Goal: Task Accomplishment & Management: Use online tool/utility

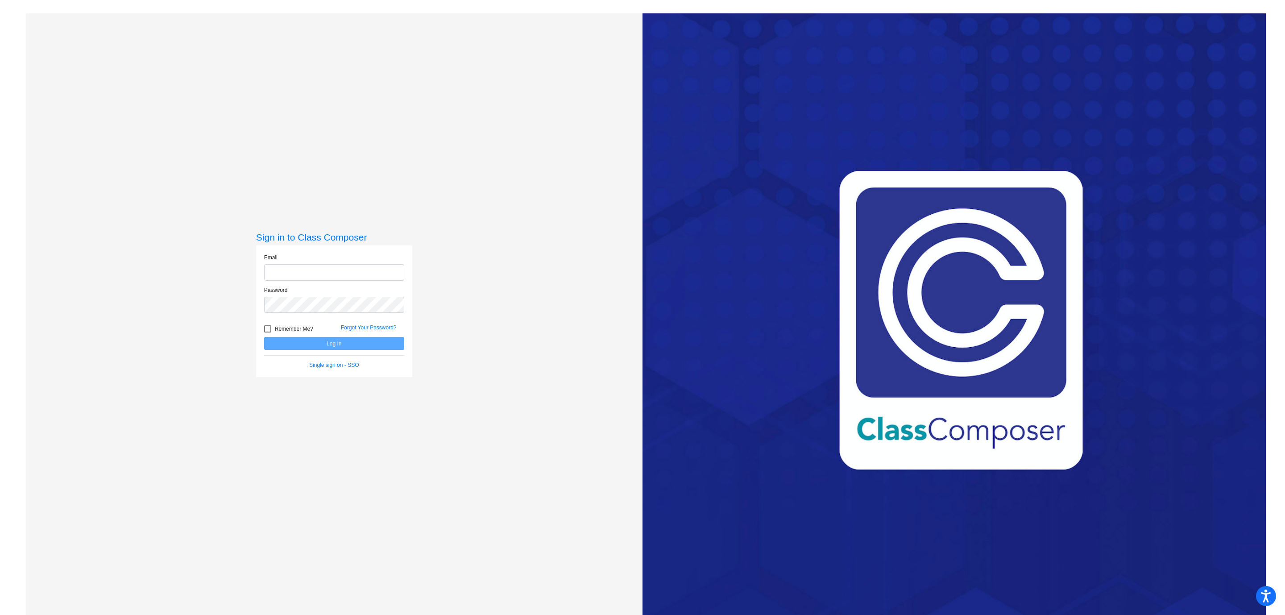
click at [359, 267] on input "email" at bounding box center [334, 272] width 140 height 17
type input "[EMAIL_ADDRESS][DOMAIN_NAME]"
click at [264, 337] on button "Log In" at bounding box center [334, 343] width 140 height 13
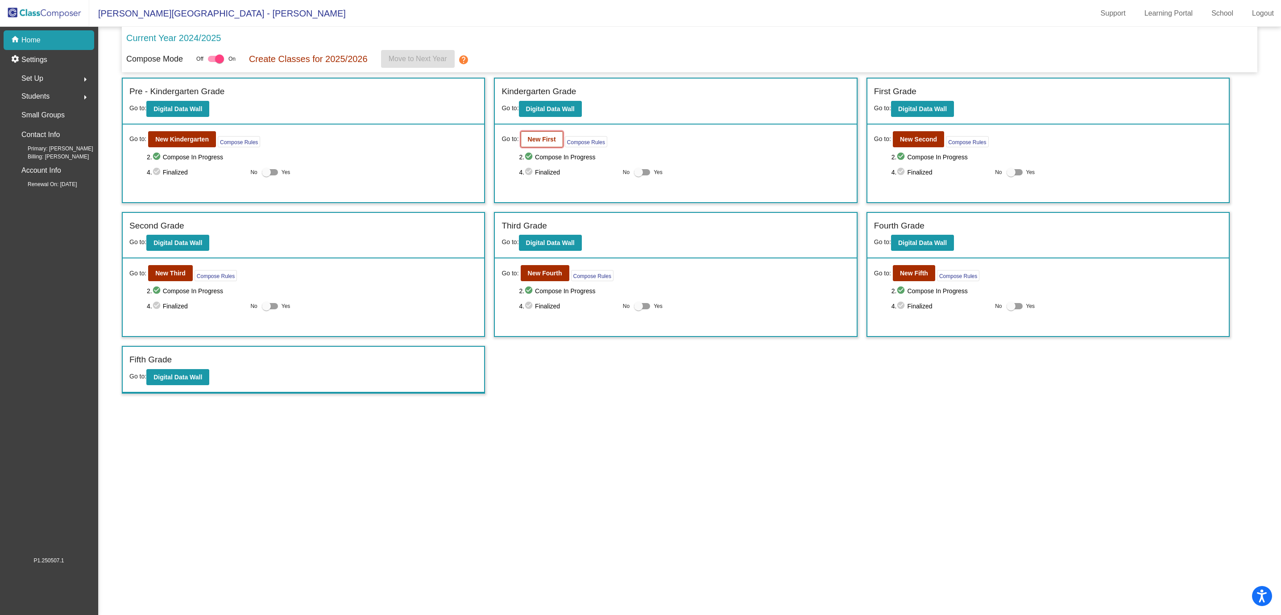
click at [524, 143] on button "New First" at bounding box center [542, 139] width 42 height 16
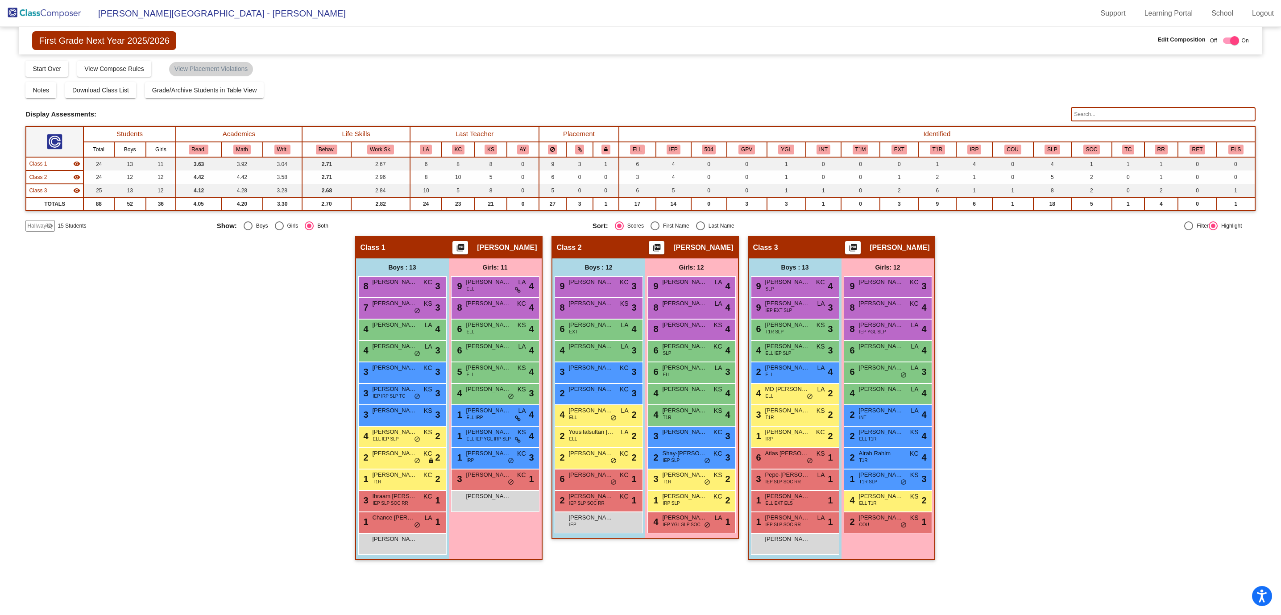
scroll to position [0, 0]
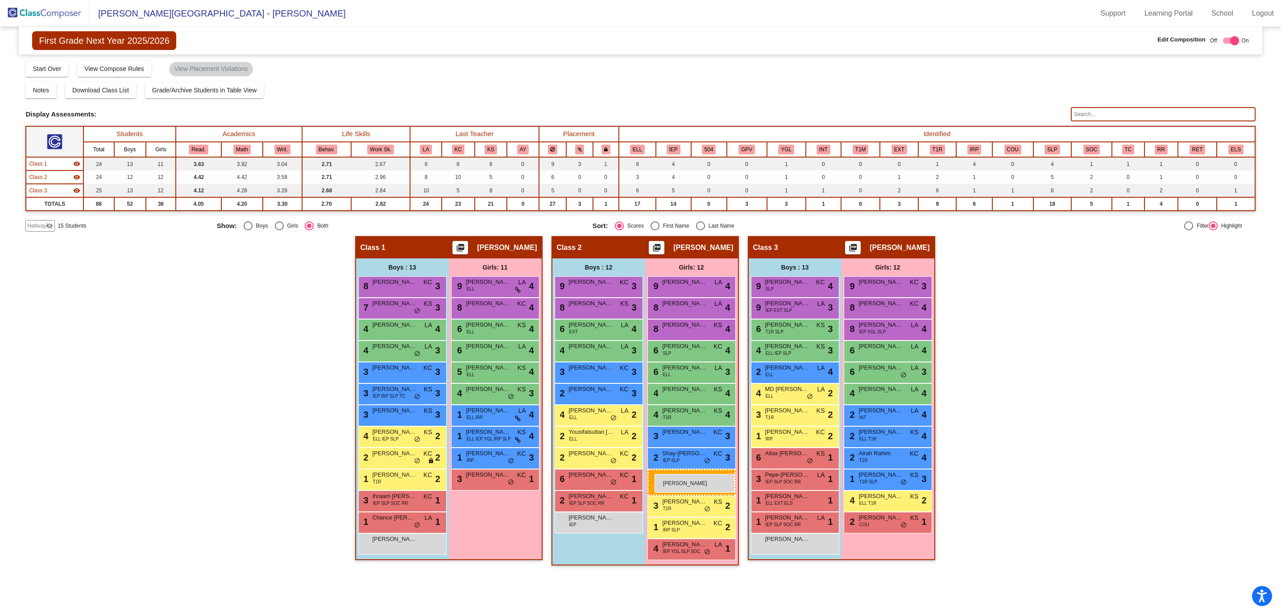
drag, startPoint x: 499, startPoint y: 499, endPoint x: 655, endPoint y: 474, distance: 157.4
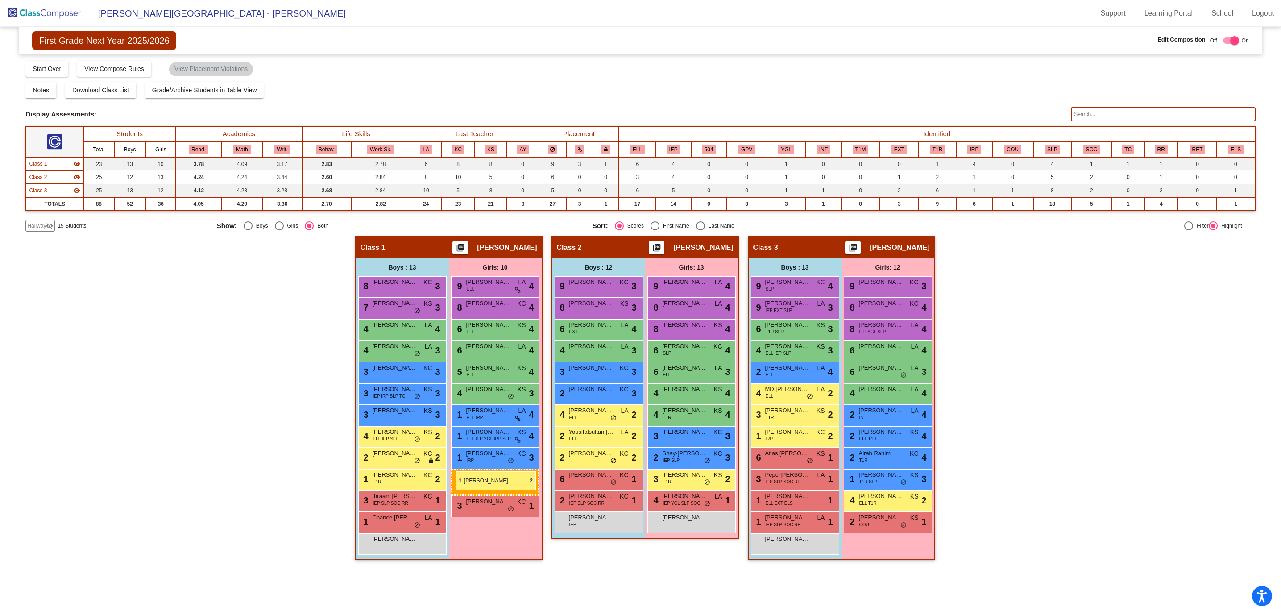
drag, startPoint x: 677, startPoint y: 497, endPoint x: 456, endPoint y: 471, distance: 223.2
click at [582, 549] on div "Class 2 picture_as_pdf Sarah Plizga Add Student First Name Last Name Student Id…" at bounding box center [645, 402] width 187 height 333
click at [1047, 479] on div "Hallway - Hallway Class picture_as_pdf Add Student First Name Last Name Student…" at bounding box center [640, 402] width 1230 height 333
click at [1080, 399] on div "Hallway - Hallway Class picture_as_pdf Add Student First Name Last Name Student…" at bounding box center [640, 402] width 1230 height 333
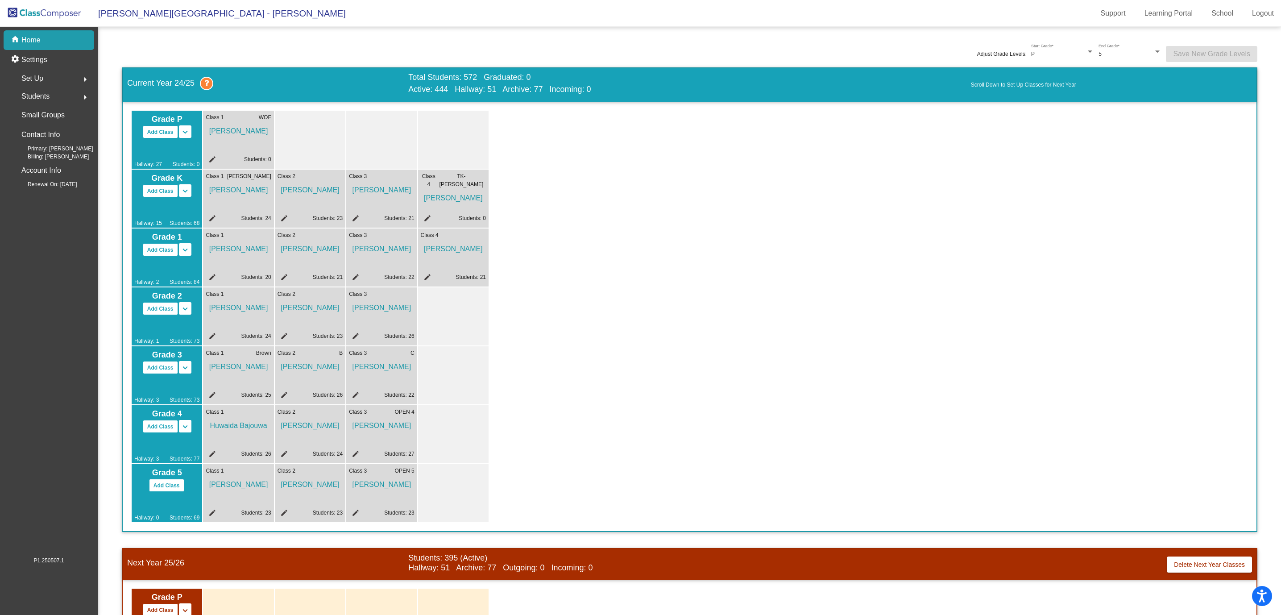
click at [45, 8] on img at bounding box center [44, 13] width 89 height 26
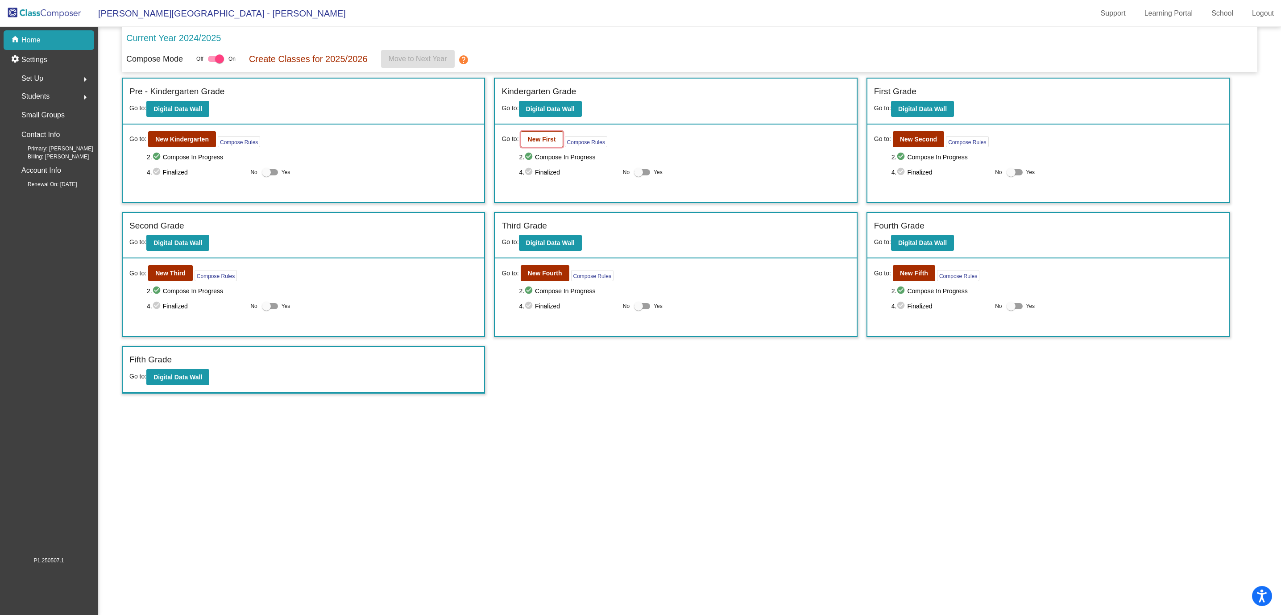
click at [527, 142] on button "New First" at bounding box center [542, 139] width 42 height 16
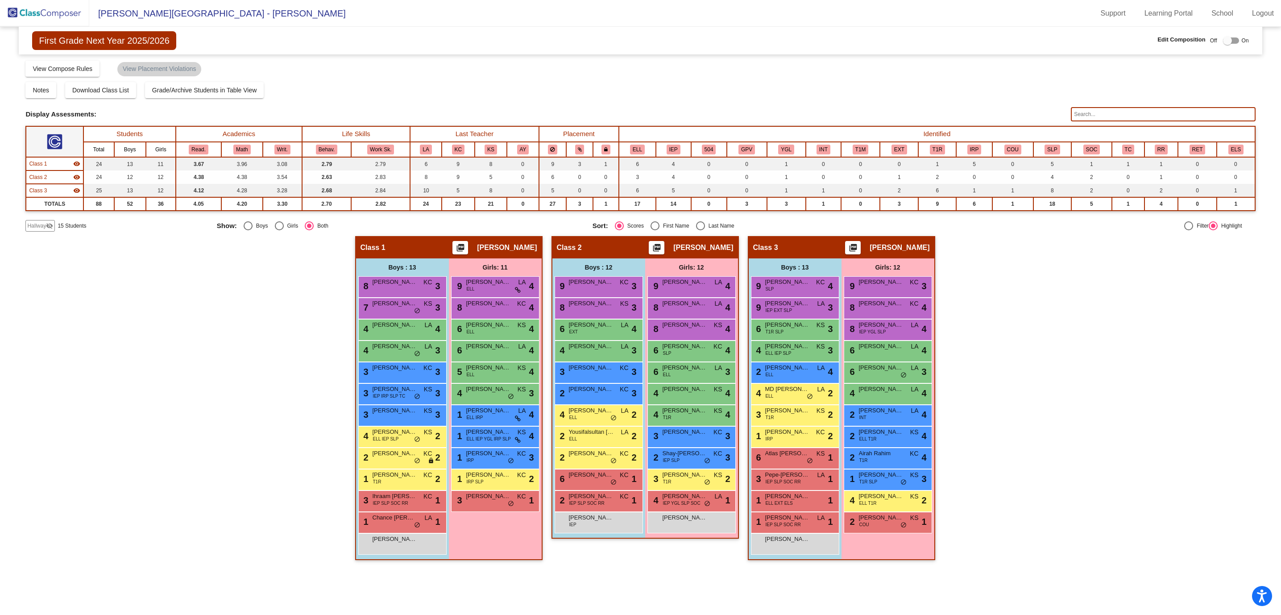
scroll to position [0, 0]
click at [891, 325] on span "[PERSON_NAME]" at bounding box center [881, 324] width 45 height 9
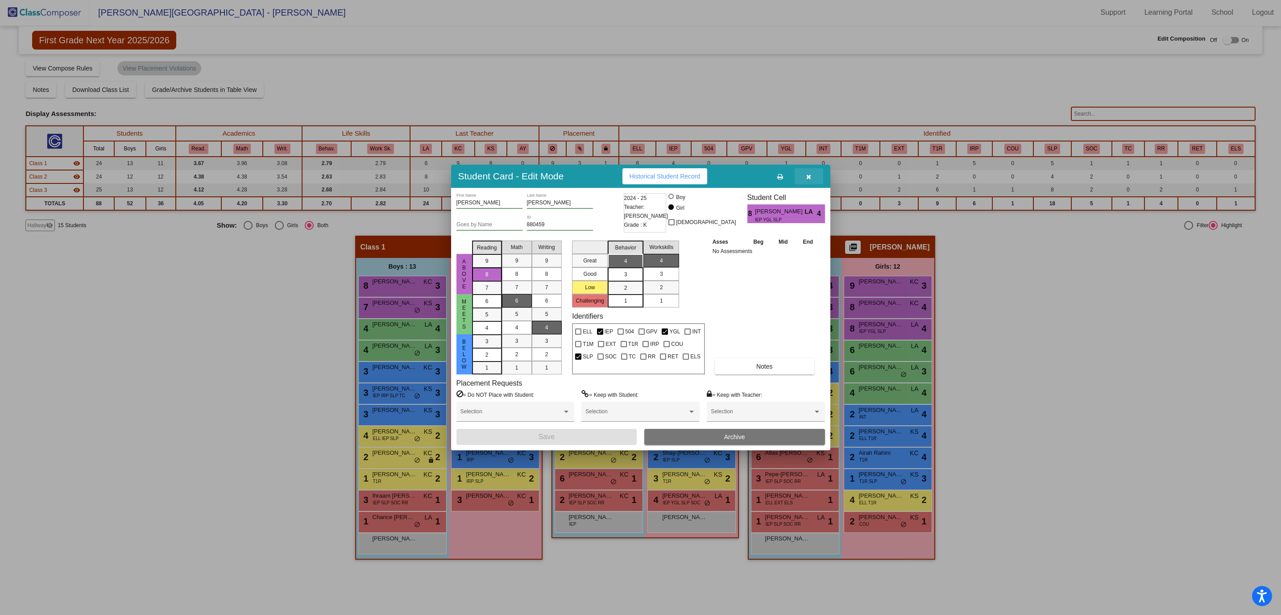
click at [809, 174] on icon "button" at bounding box center [808, 177] width 5 height 6
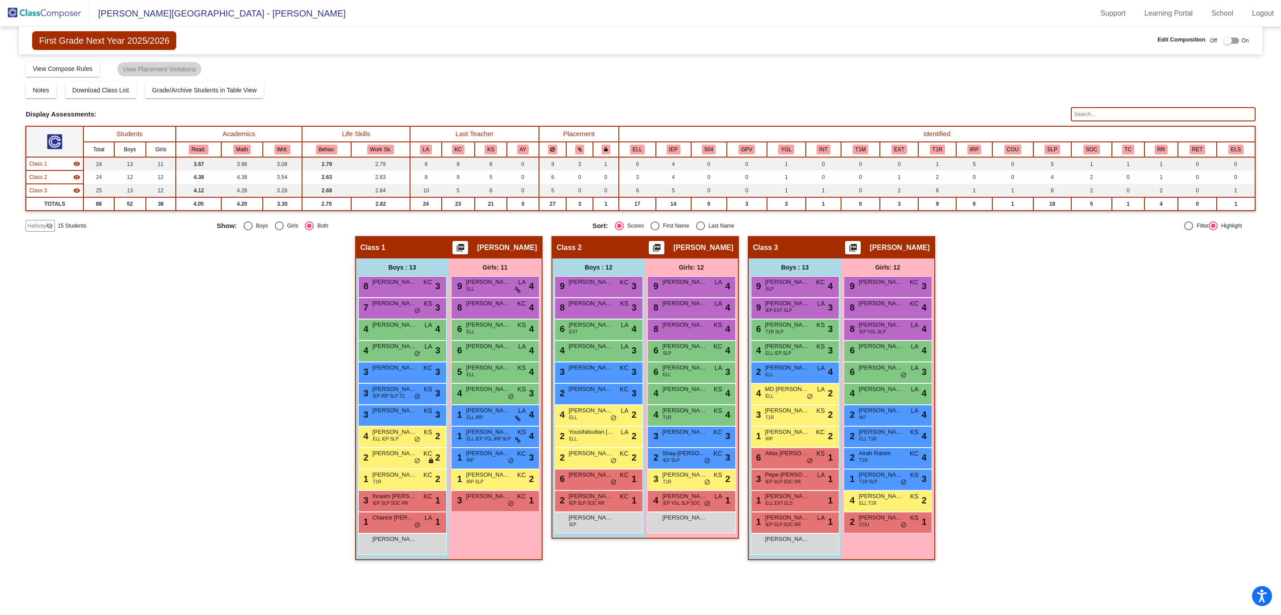
scroll to position [0, 0]
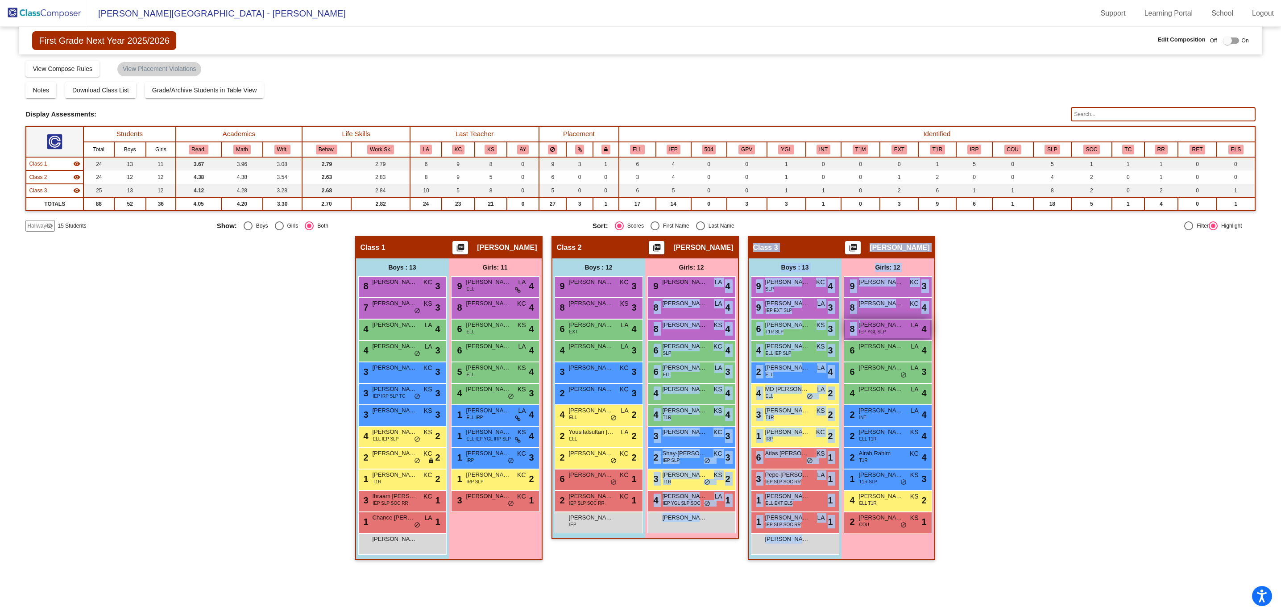
drag, startPoint x: 695, startPoint y: 282, endPoint x: 865, endPoint y: 324, distance: 175.0
click at [865, 324] on div "Hallway - Hallway Class picture_as_pdf Add Student First Name Last Name Student…" at bounding box center [640, 402] width 1230 height 333
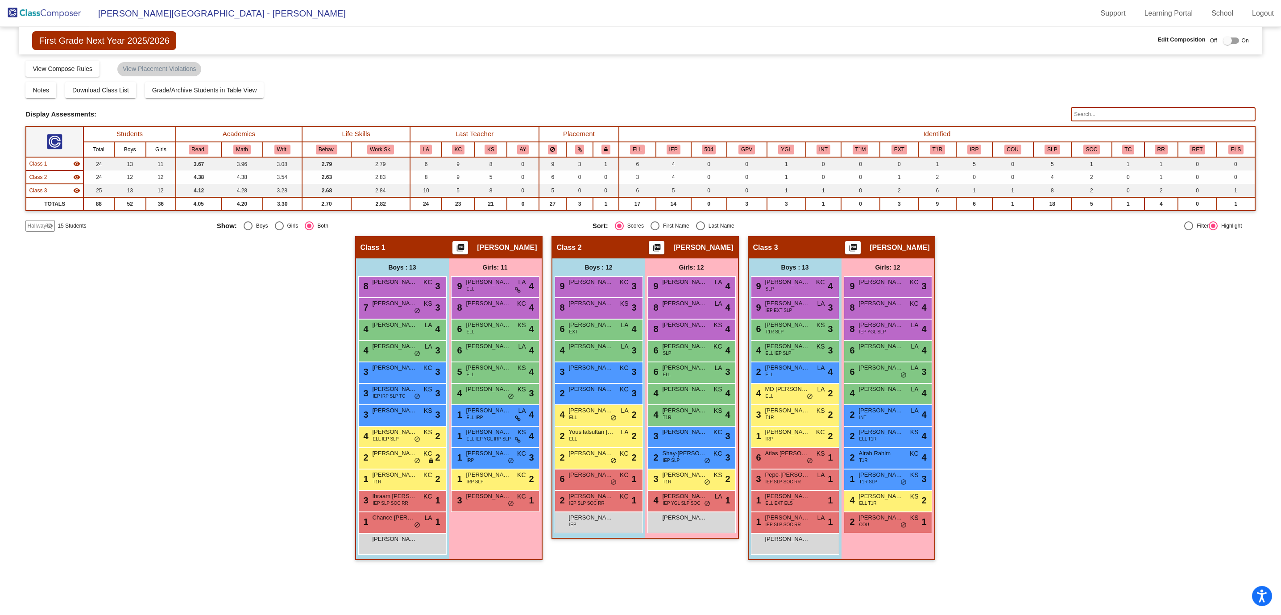
click at [1133, 343] on div "Hallway - Hallway Class picture_as_pdf Add Student First Name Last Name Student…" at bounding box center [640, 402] width 1230 height 333
click at [1236, 40] on div at bounding box center [1231, 40] width 16 height 6
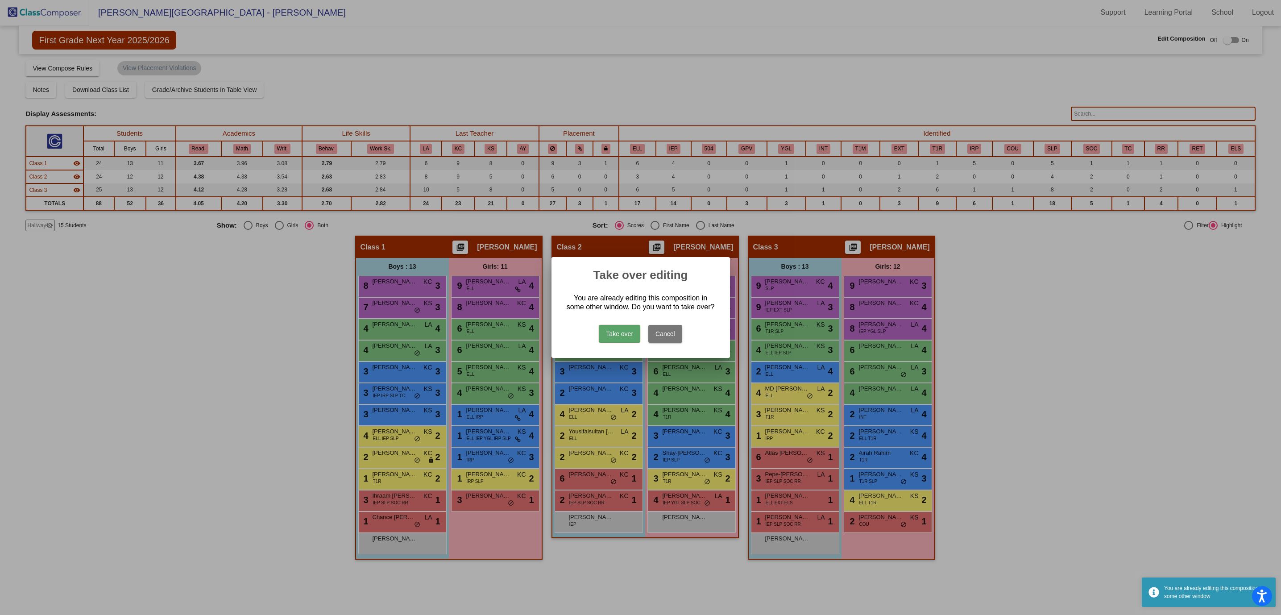
scroll to position [0, 0]
click at [621, 332] on button "Take over" at bounding box center [620, 334] width 42 height 18
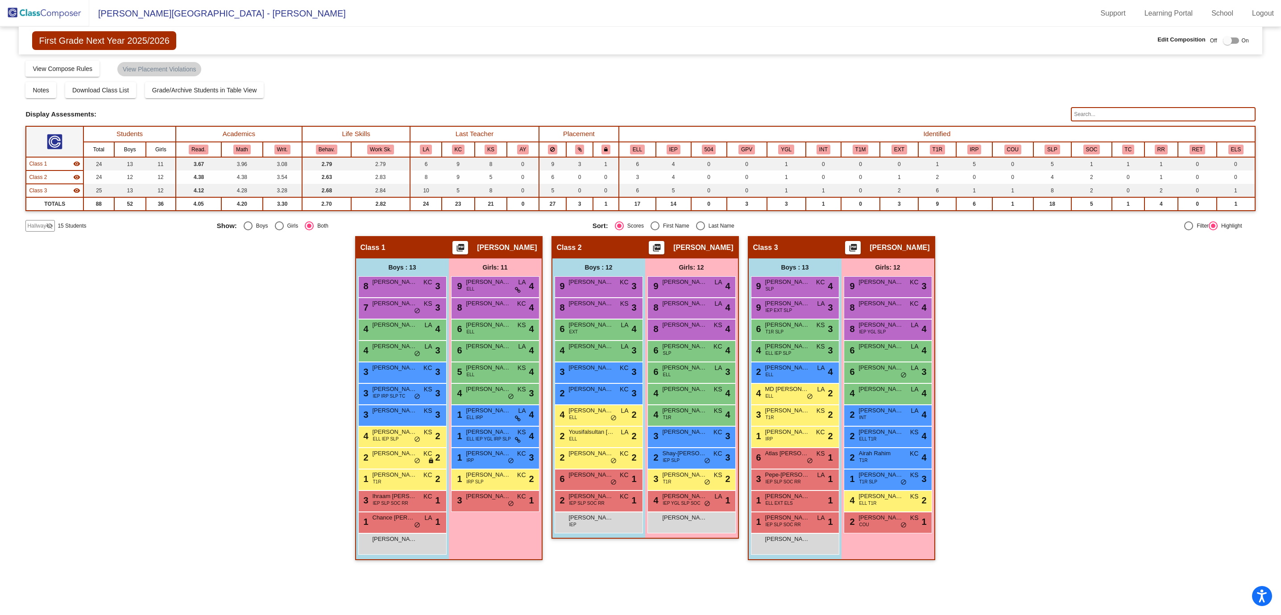
scroll to position [0, 0]
click at [887, 330] on div "8 [PERSON_NAME] IEP YGL SLP LA lock do_not_disturb_alt 4" at bounding box center [887, 329] width 85 height 18
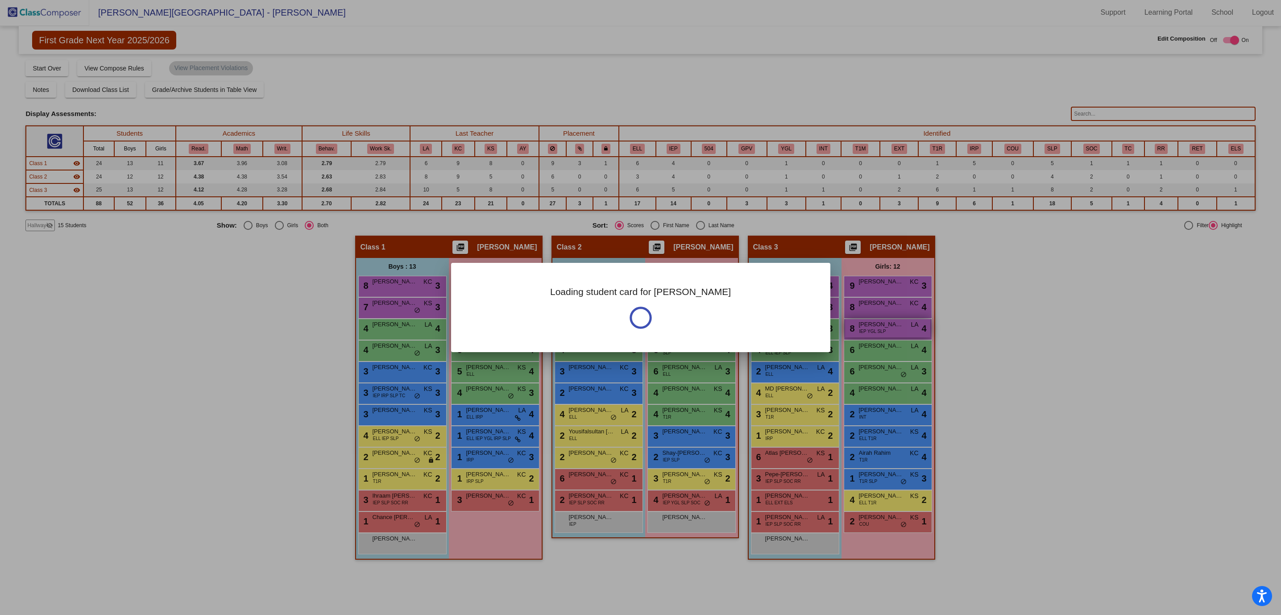
scroll to position [0, 0]
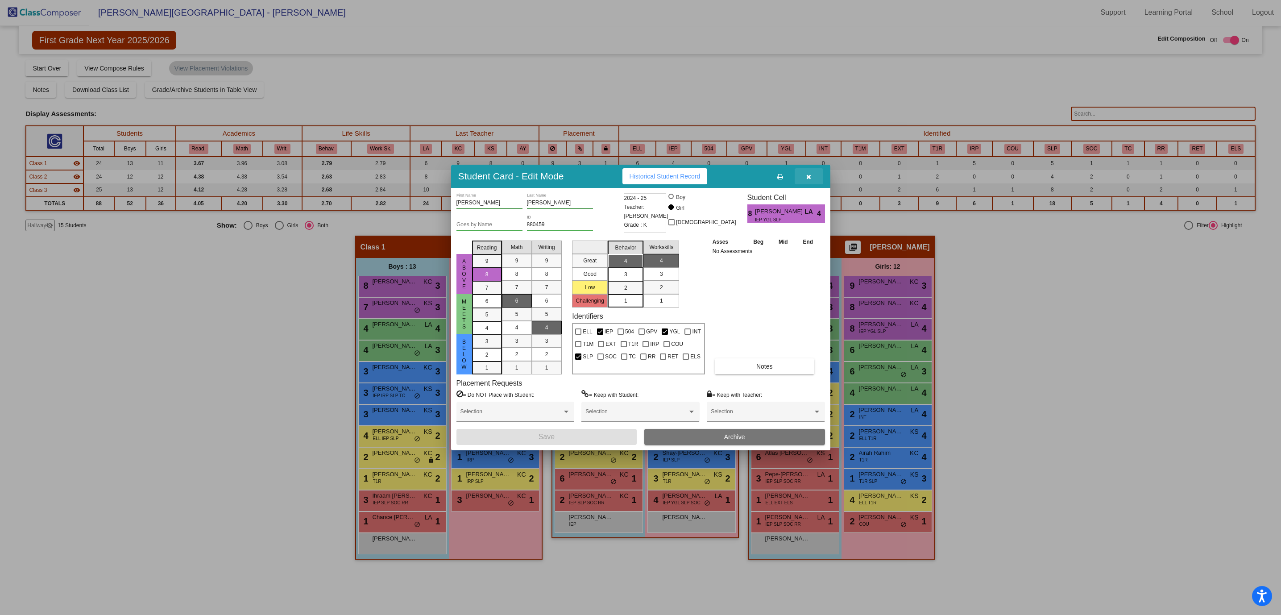
click at [810, 175] on icon "button" at bounding box center [808, 177] width 5 height 6
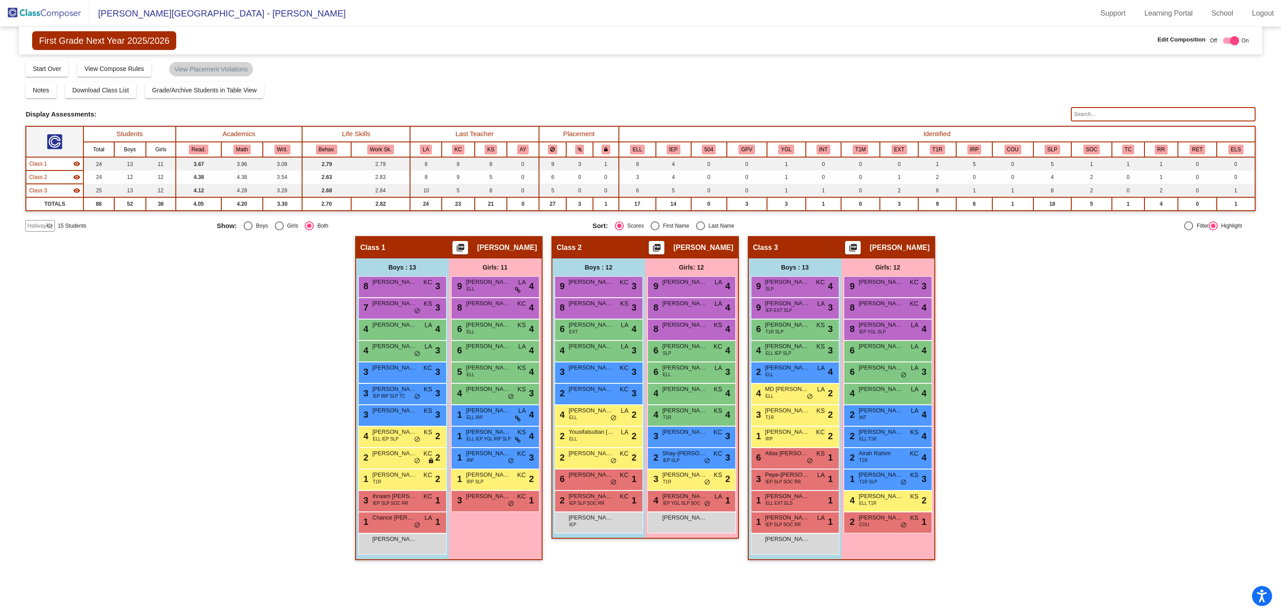
scroll to position [0, 0]
click at [1079, 324] on div "Hallway - Hallway Class picture_as_pdf Add Student First Name Last Name Student…" at bounding box center [640, 402] width 1230 height 333
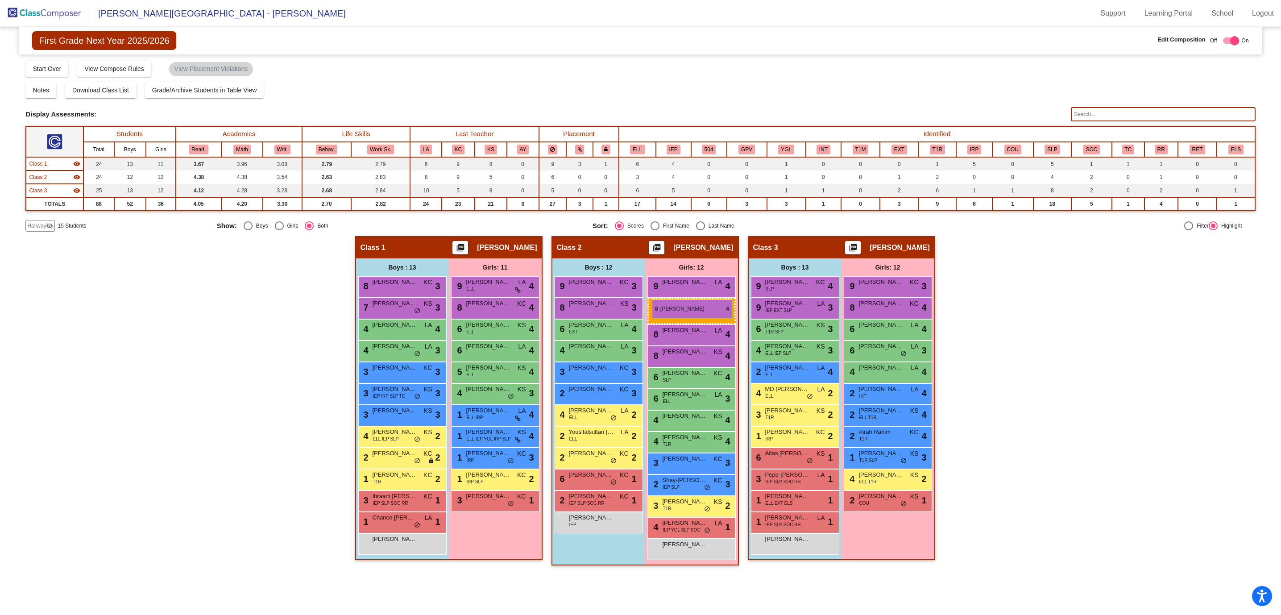
drag, startPoint x: 883, startPoint y: 326, endPoint x: 652, endPoint y: 299, distance: 232.3
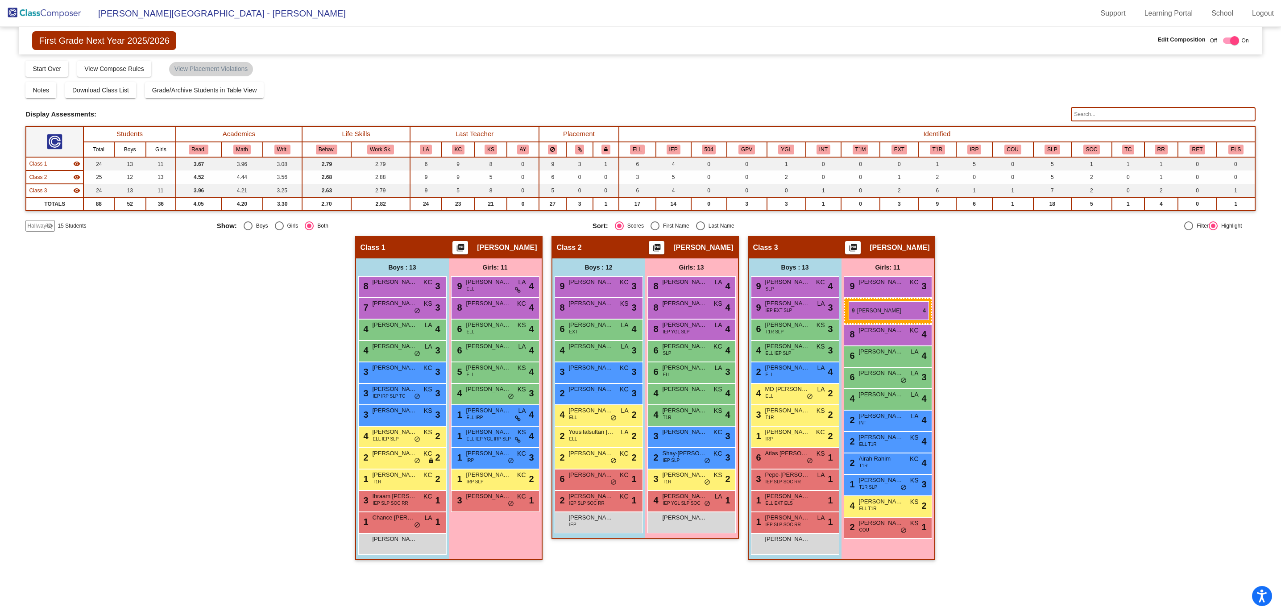
drag, startPoint x: 687, startPoint y: 285, endPoint x: 849, endPoint y: 301, distance: 162.3
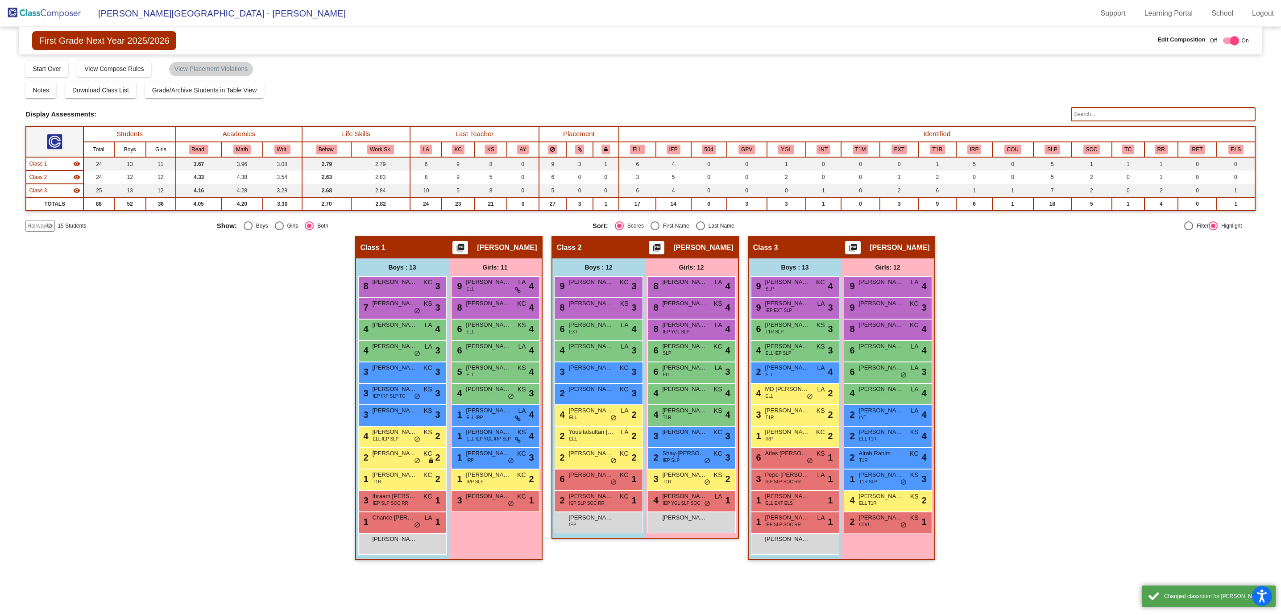
click at [1107, 328] on div "Hallway - Hallway Class picture_as_pdf Add Student First Name Last Name Student…" at bounding box center [640, 402] width 1230 height 333
click at [1036, 320] on div "Hallway - Hallway Class picture_as_pdf Add Student First Name Last Name Student…" at bounding box center [640, 402] width 1230 height 333
click at [1140, 350] on div "Hallway - Hallway Class picture_as_pdf Add Student First Name Last Name Student…" at bounding box center [640, 402] width 1230 height 333
drag, startPoint x: 1139, startPoint y: 270, endPoint x: 1125, endPoint y: 262, distance: 16.4
click at [1139, 270] on div "Hallway - Hallway Class picture_as_pdf Add Student First Name Last Name Student…" at bounding box center [640, 402] width 1230 height 333
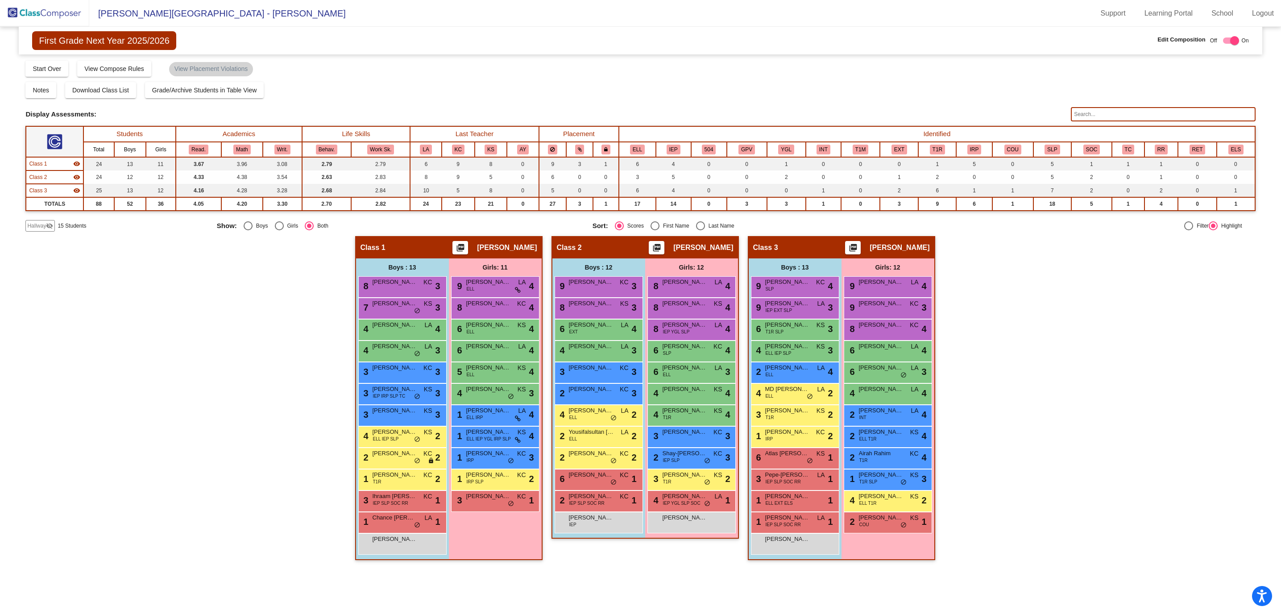
scroll to position [0, 0]
